Goal: Information Seeking & Learning: Learn about a topic

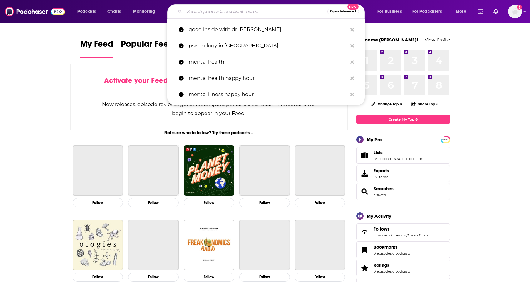
click at [236, 12] on input "Search podcasts, credits, & more..." at bounding box center [255, 12] width 143 height 10
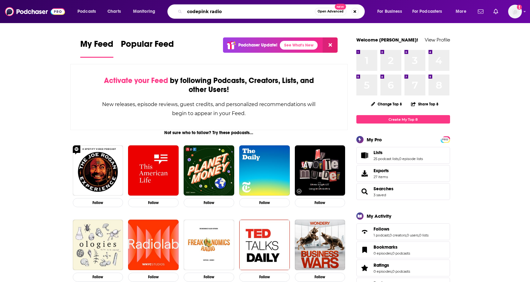
type input "codepink radio"
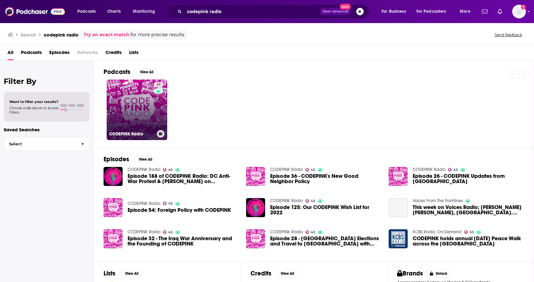
click at [138, 102] on link "45 CODEPINK Radio" at bounding box center [137, 110] width 61 height 61
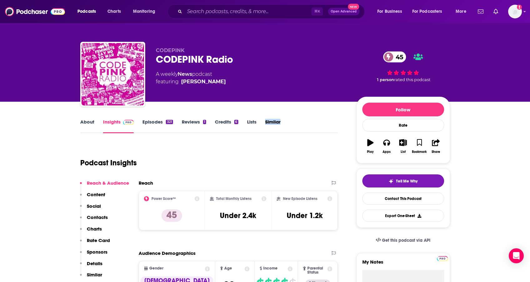
click at [276, 121] on link "Similar" at bounding box center [272, 126] width 15 height 14
